Goal: Communication & Community: Answer question/provide support

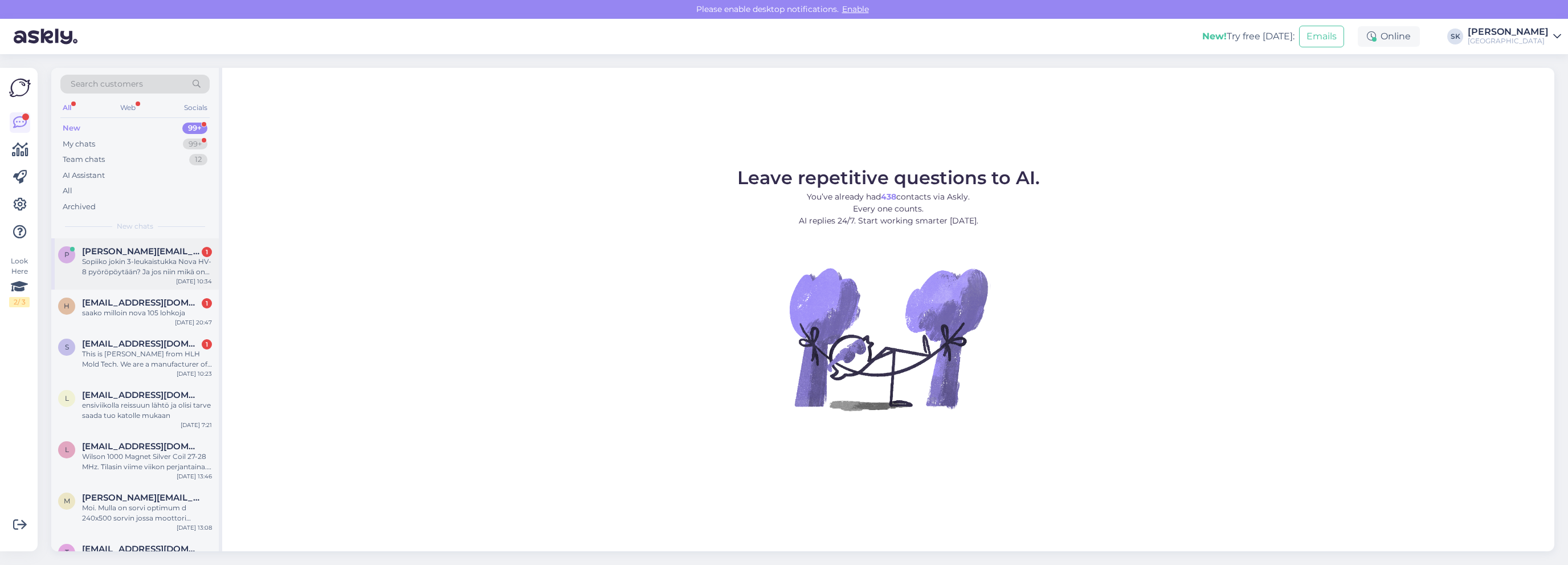
click at [131, 252] on span "[PERSON_NAME][EMAIL_ADDRESS][DOMAIN_NAME]" at bounding box center [141, 251] width 118 height 10
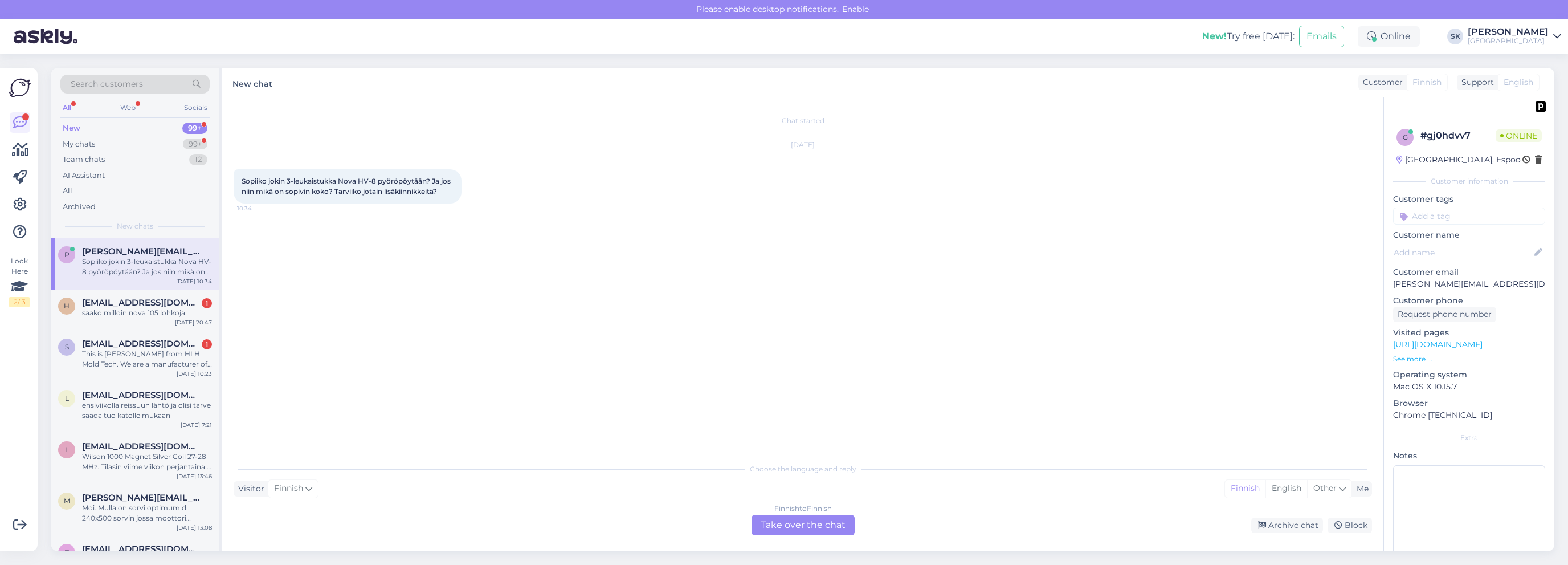
click at [1475, 345] on link "[URL][DOMAIN_NAME]" at bounding box center [1438, 345] width 89 height 10
click at [808, 533] on div "Finnish to Finnish Take over the chat" at bounding box center [803, 525] width 103 height 21
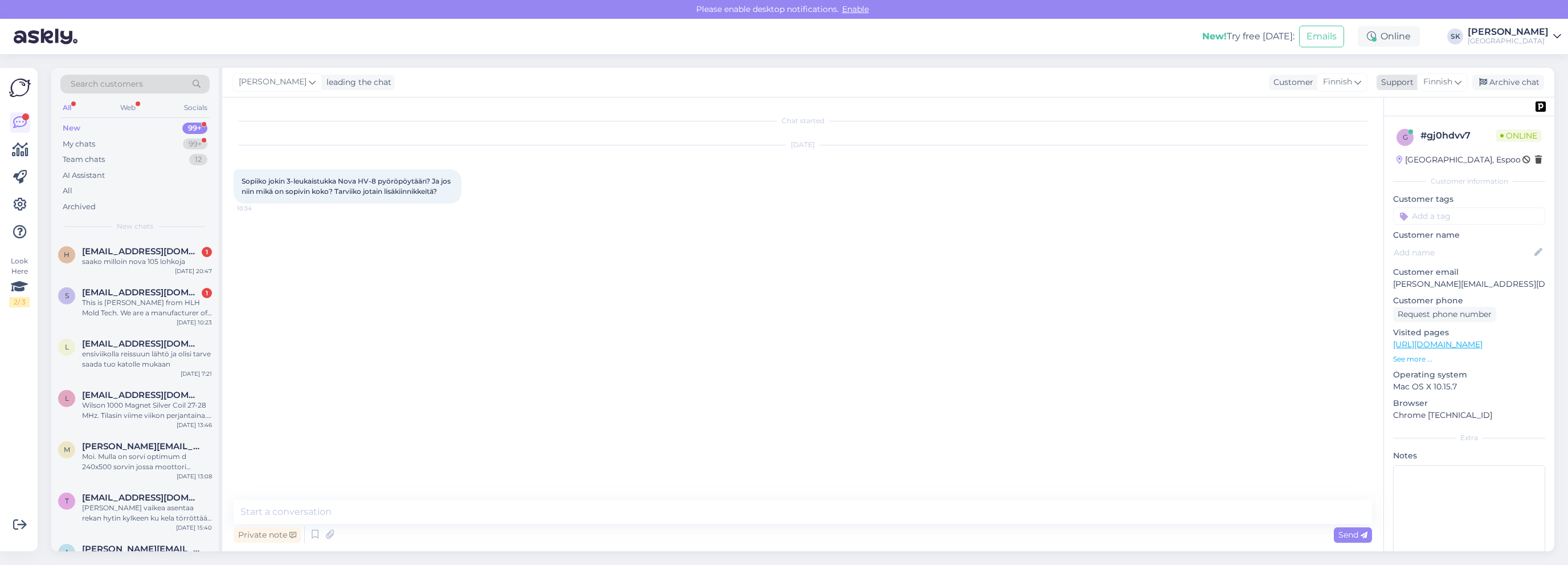
click at [1441, 78] on span "Finnish" at bounding box center [1437, 82] width 29 height 12
type input "f"
click at [1398, 133] on link "Finnish" at bounding box center [1422, 133] width 126 height 18
click at [639, 500] on div "Chat started [DATE] Sopiiko jokin 3-leukaistukka Nova HV-8 pyöröpöytään? Ja jos…" at bounding box center [802, 324] width 1161 height 454
click at [634, 518] on textarea at bounding box center [803, 512] width 1138 height 24
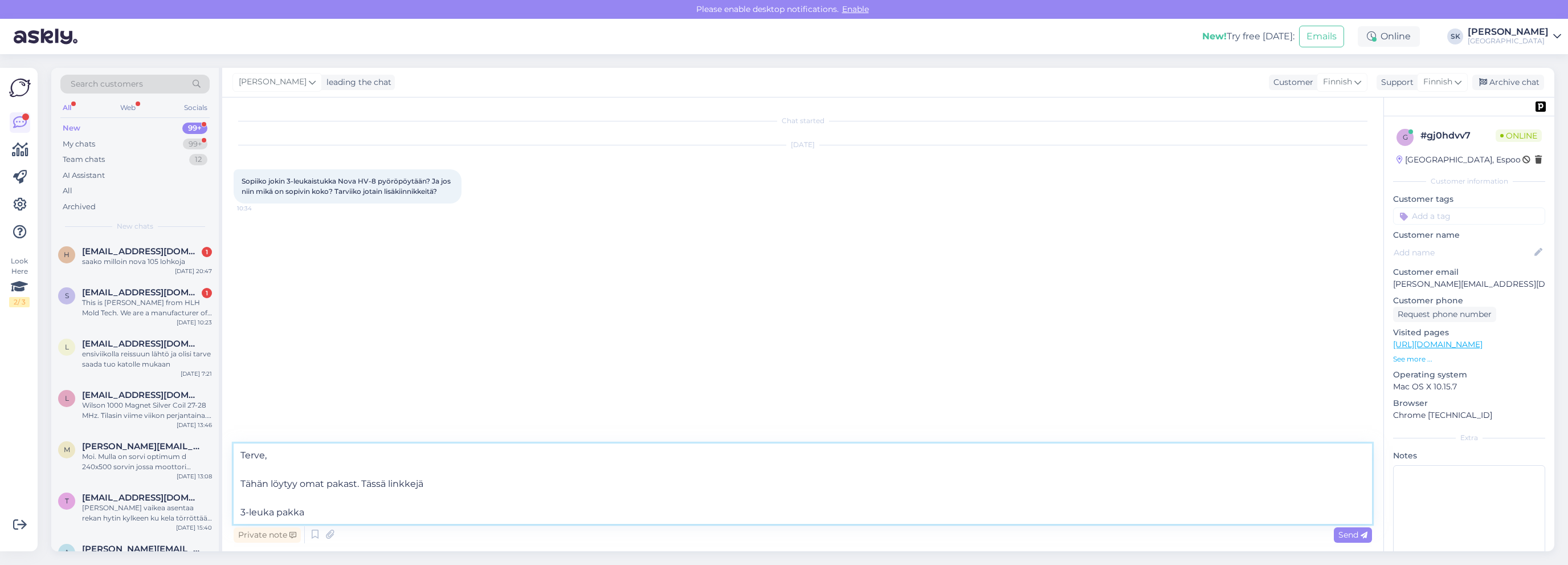
paste textarea "[URL][DOMAIN_NAME]"
click at [353, 468] on textarea "Terve, Tähän löytyy omat pakast. Tässä linkkejä 3-leuka pakka [URL][DOMAIN_NAME…" at bounding box center [803, 477] width 1138 height 95
type textarea "Terve, Tähän löytyy omat pakat. Tässä linkkejä 3-leuka pakka [URL][DOMAIN_NAME]…"
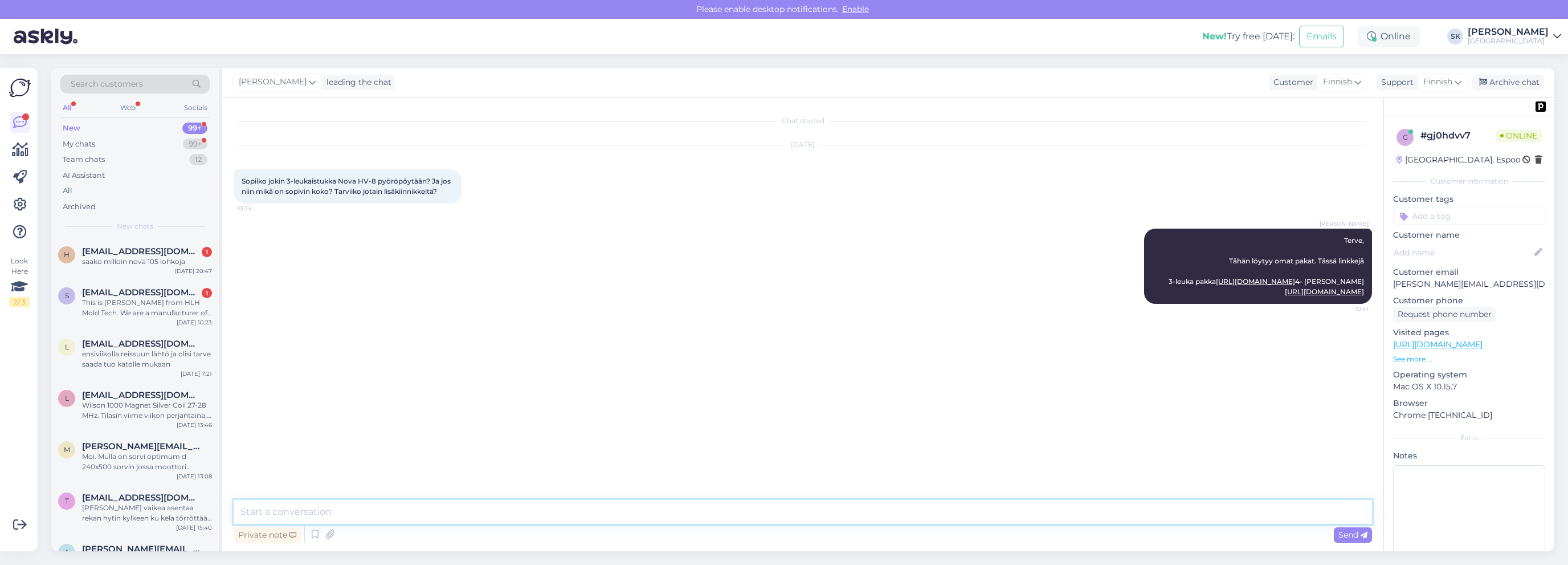
click at [442, 518] on textarea at bounding box center [803, 512] width 1138 height 24
type textarea "Paketissa tulee kaikki tarvittava kiinnitystä varten"
click at [129, 254] on span "[EMAIL_ADDRESS][DOMAIN_NAME]" at bounding box center [141, 251] width 118 height 10
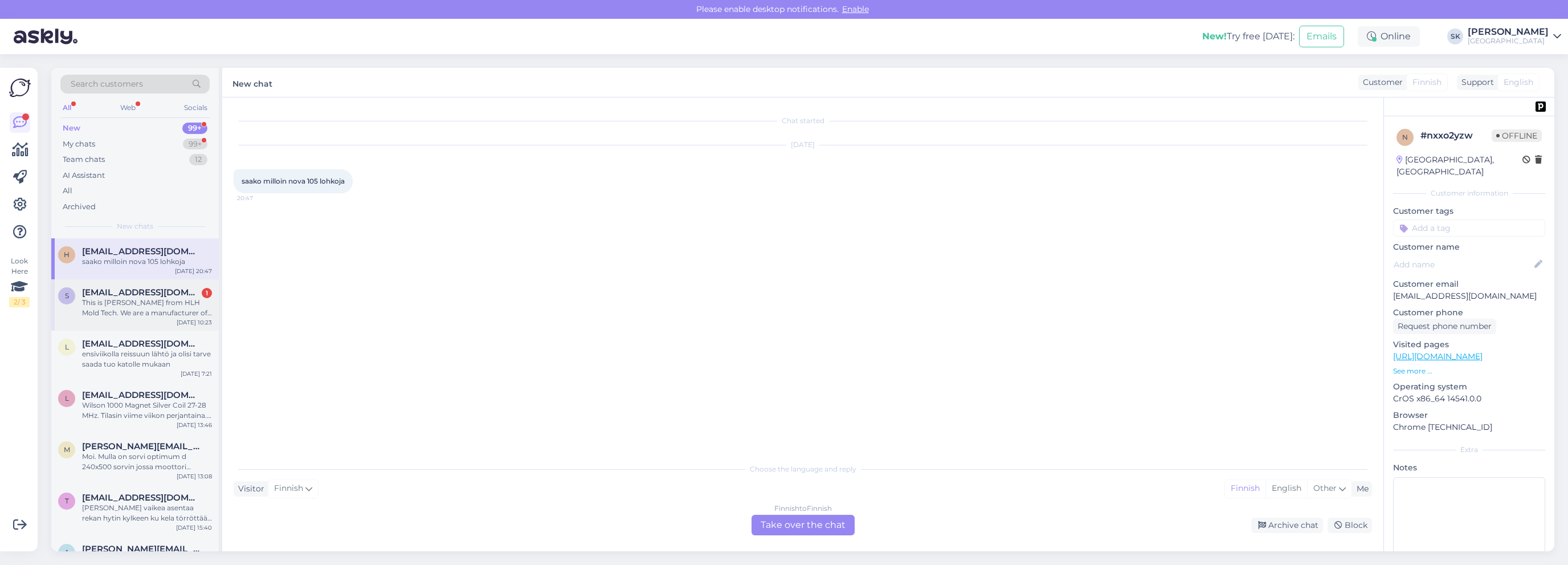
click at [137, 310] on div "This is [PERSON_NAME] from HLH Mold Tech. We are a manufacturer of prototypes, …" at bounding box center [147, 308] width 130 height 21
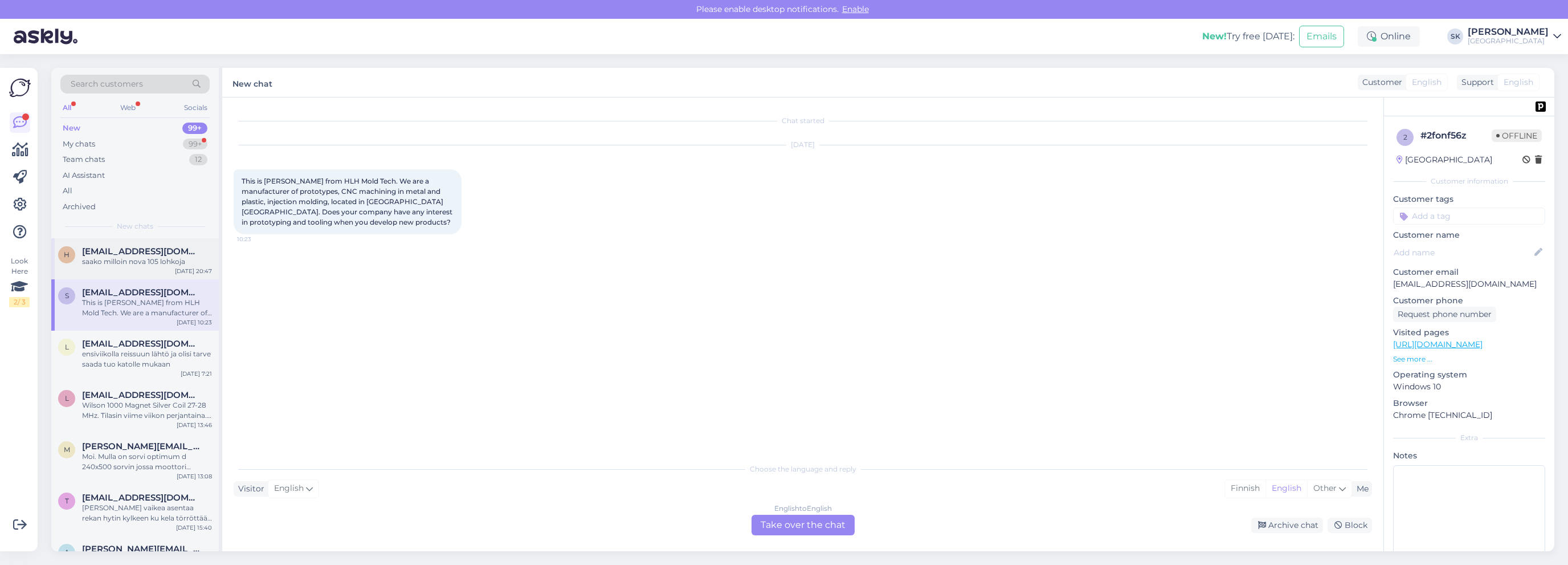
click at [138, 261] on div "saako milloin nova 105 lohkoja" at bounding box center [147, 262] width 130 height 10
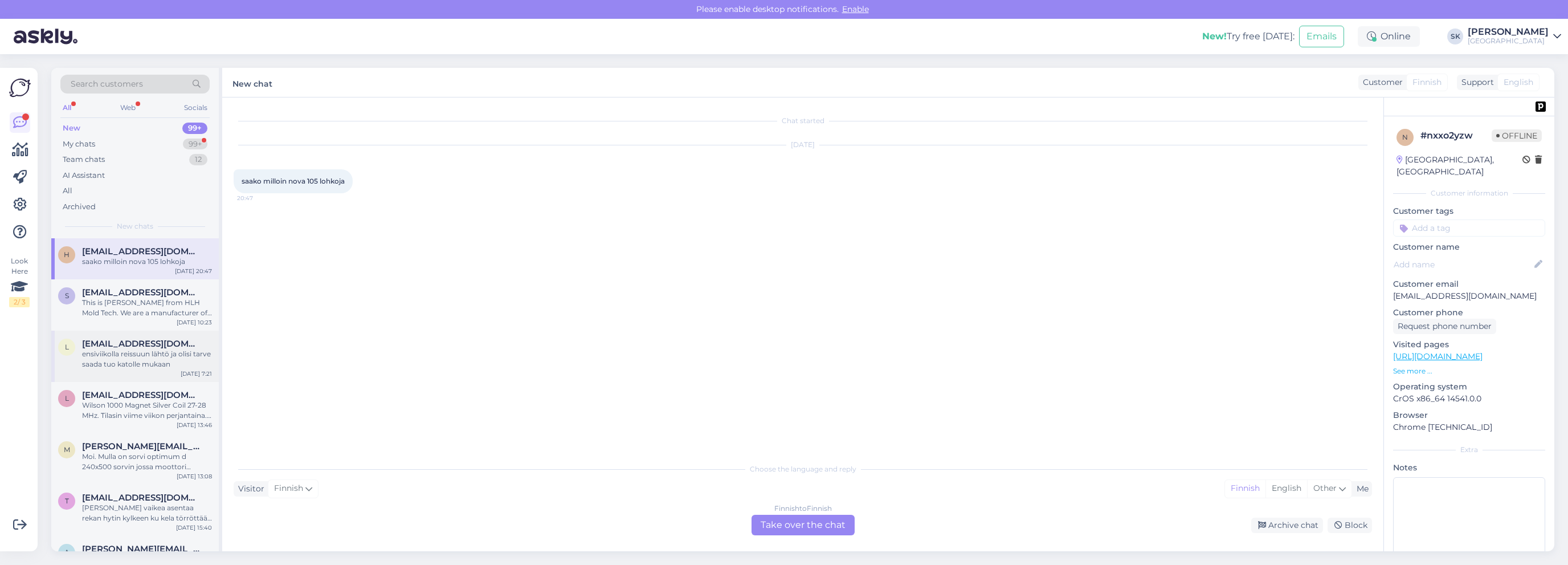
click at [120, 347] on span "[EMAIL_ADDRESS][DOMAIN_NAME]" at bounding box center [141, 344] width 118 height 10
